Goal: Use online tool/utility: Utilize a website feature to perform a specific function

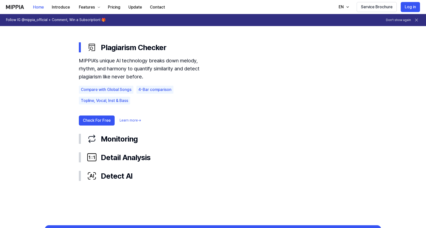
scroll to position [298, 0]
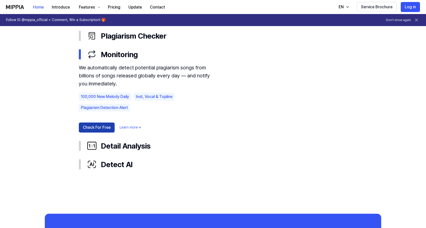
click at [107, 125] on button "Check For Free" at bounding box center [97, 128] width 36 height 10
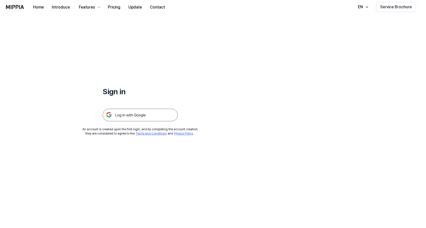
click at [136, 117] on img at bounding box center [140, 115] width 75 height 13
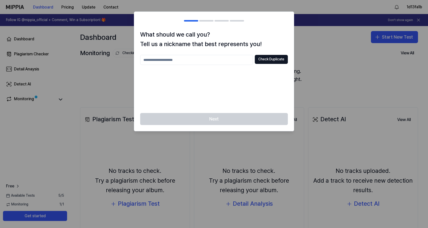
click at [195, 59] on input "text" at bounding box center [196, 60] width 113 height 10
click at [275, 60] on button "Check Duplicate" at bounding box center [271, 59] width 33 height 9
click at [218, 61] on input "**" at bounding box center [196, 60] width 113 height 10
type input "********"
click at [268, 61] on button "Check Duplicate" at bounding box center [271, 59] width 33 height 9
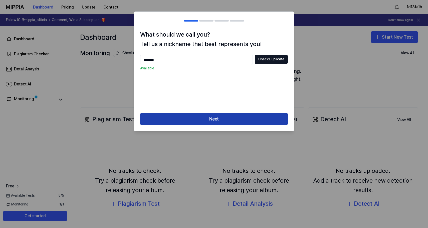
click at [225, 119] on button "Next" at bounding box center [214, 119] width 148 height 12
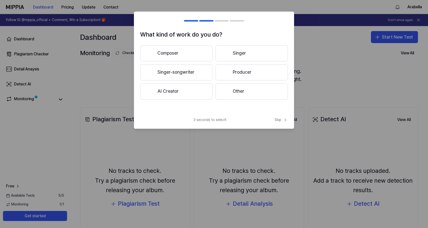
click at [203, 54] on button "Composer" at bounding box center [176, 53] width 72 height 16
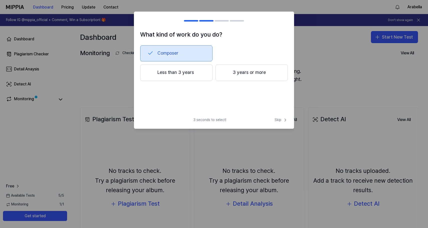
click at [241, 74] on button "3 years or more" at bounding box center [252, 72] width 72 height 17
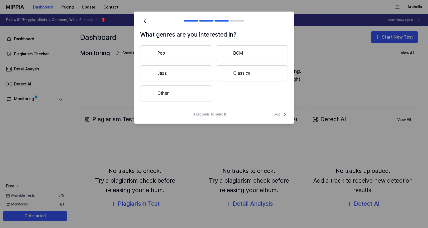
click at [195, 53] on button "Pop" at bounding box center [176, 53] width 72 height 16
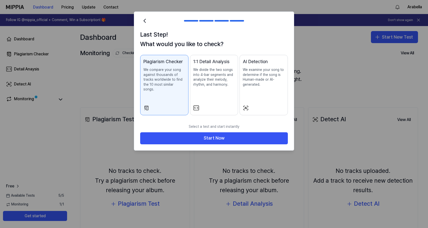
click at [204, 72] on p "We divide the two songs into 4-bar segments and analyze their melody, rhythm, a…" at bounding box center [214, 77] width 42 height 20
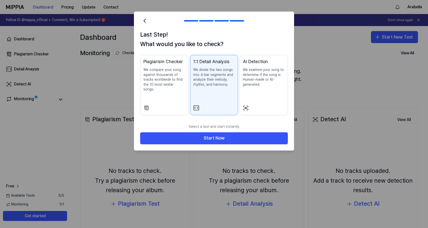
click at [178, 76] on p "We compare your song against thousands of tracks worldwide to find the 10 most …" at bounding box center [165, 79] width 42 height 25
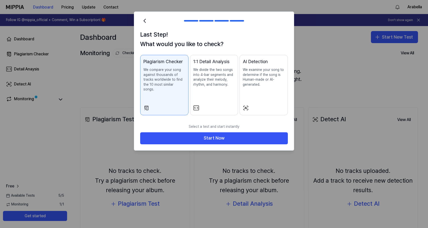
click at [227, 84] on p "We divide the two songs into 4-bar segments and analyze their melody, rhythm, a…" at bounding box center [214, 77] width 42 height 20
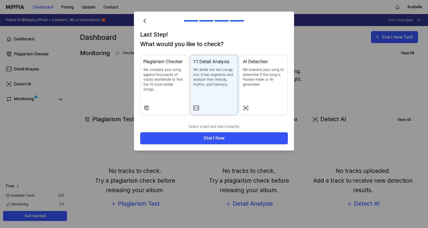
click at [264, 86] on p "We examine your song to determine if the song is Human-made or AI-generated." at bounding box center [264, 77] width 42 height 20
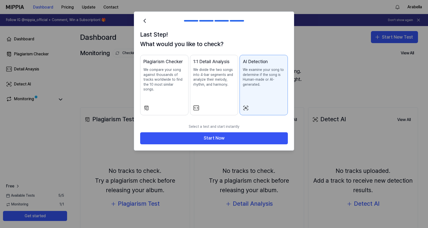
click at [159, 89] on div "Plagiarism Checker We compare your song against thousands of tracks worldwide t…" at bounding box center [165, 80] width 42 height 44
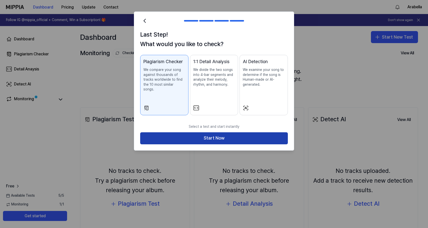
click at [199, 132] on button "Start Now" at bounding box center [214, 138] width 148 height 12
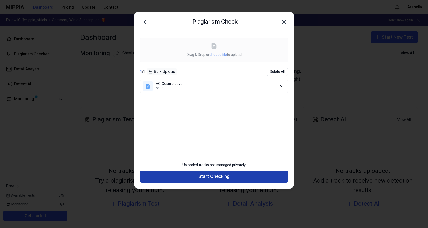
click at [231, 178] on button "Start Checking" at bounding box center [214, 177] width 148 height 12
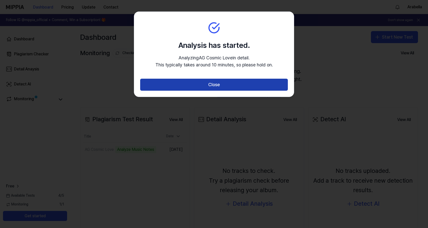
click at [262, 86] on button "Close" at bounding box center [214, 85] width 148 height 12
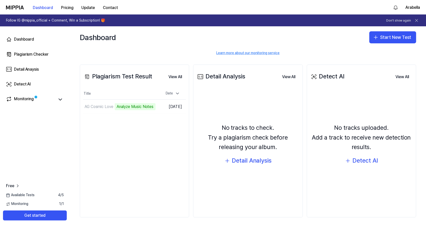
scroll to position [43, 0]
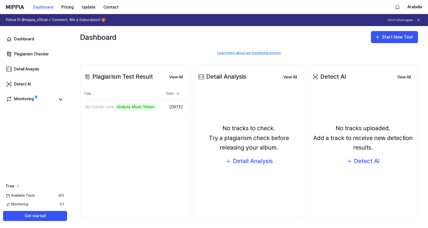
click at [14, 185] on link "Free" at bounding box center [13, 186] width 14 height 6
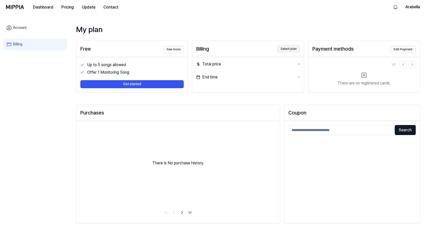
click at [283, 47] on button "Select plan" at bounding box center [289, 48] width 23 height 7
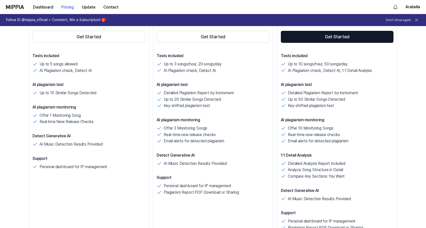
scroll to position [121, 0]
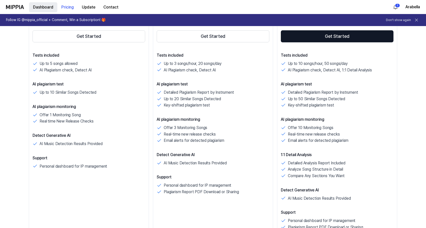
click at [51, 7] on button "Dashboard" at bounding box center [43, 7] width 28 height 10
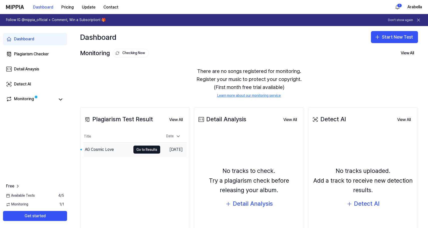
click at [106, 150] on div "AG Cosmic Love" at bounding box center [99, 150] width 29 height 6
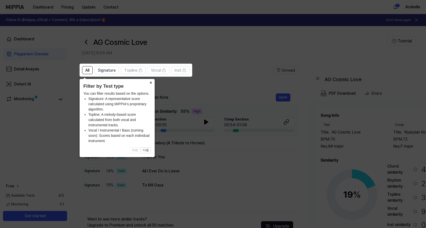
click at [150, 83] on button "×" at bounding box center [151, 82] width 8 height 7
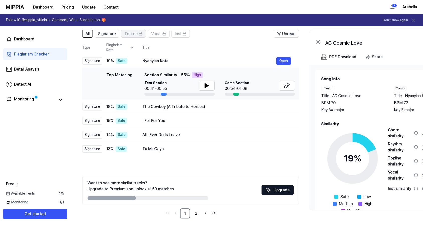
click at [132, 31] on span "Topline" at bounding box center [130, 34] width 13 height 6
